Goal: Task Accomplishment & Management: Use online tool/utility

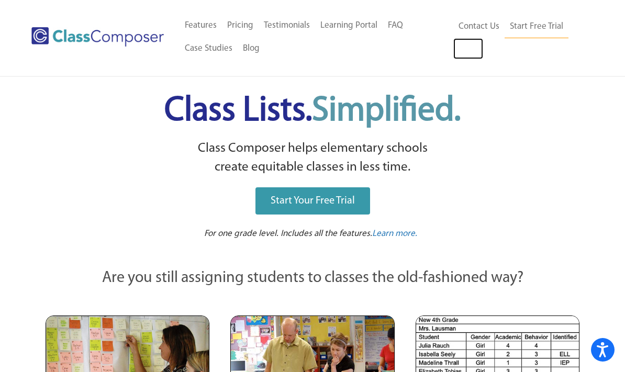
scroll to position [2, 0]
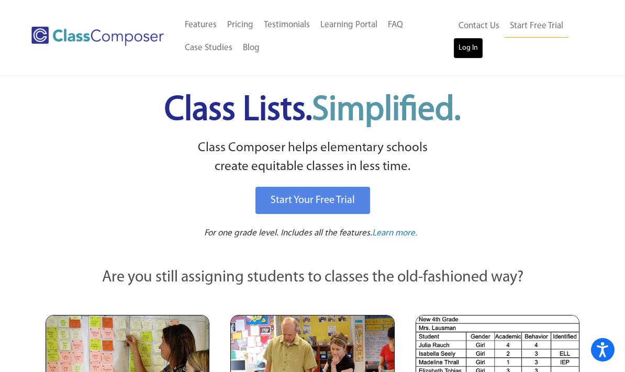
click at [475, 48] on link "Log In" at bounding box center [468, 48] width 30 height 21
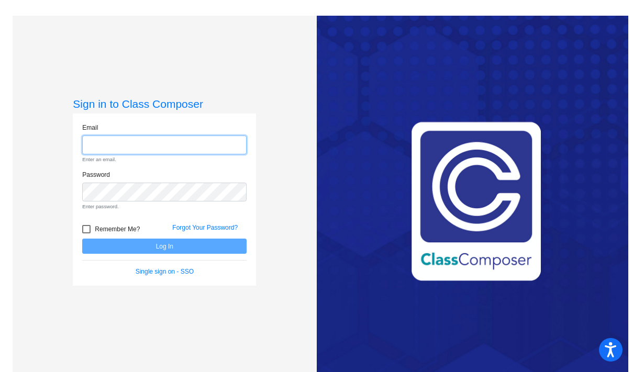
type input "[EMAIL_ADDRESS][DOMAIN_NAME]"
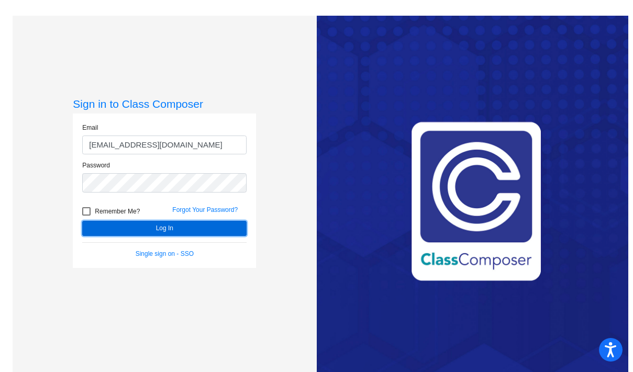
click at [159, 231] on button "Log In" at bounding box center [164, 228] width 164 height 15
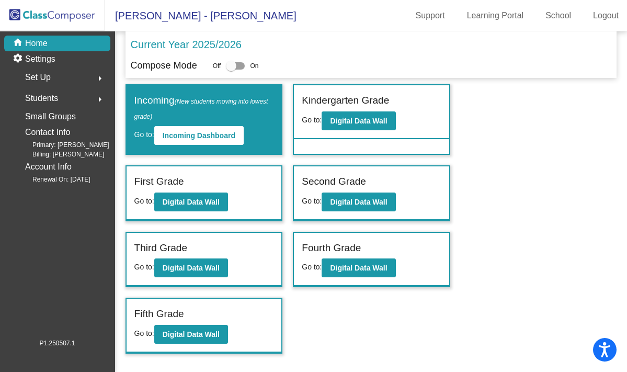
click at [165, 319] on label "Fifth Grade" at bounding box center [159, 314] width 50 height 15
click at [205, 339] on button "Digital Data Wall" at bounding box center [191, 334] width 74 height 19
click at [344, 264] on b "Digital Data Wall" at bounding box center [358, 268] width 57 height 8
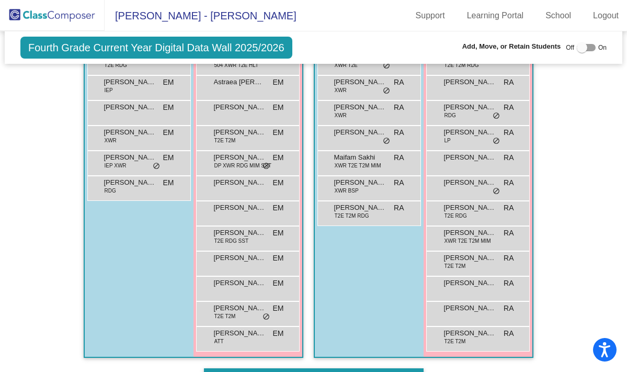
scroll to position [755, 0]
